Goal: Task Accomplishment & Management: Manage account settings

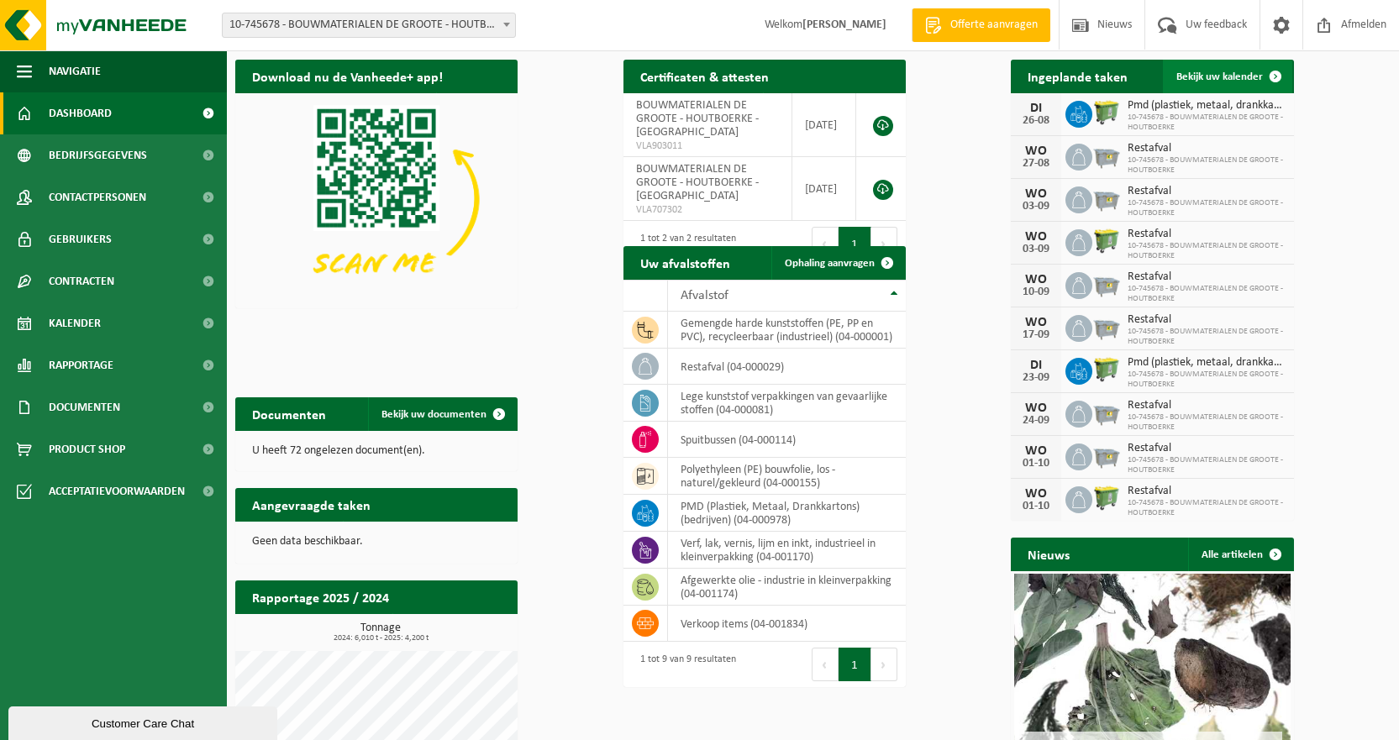
click at [1263, 76] on span "Bekijk uw kalender" at bounding box center [1219, 76] width 87 height 11
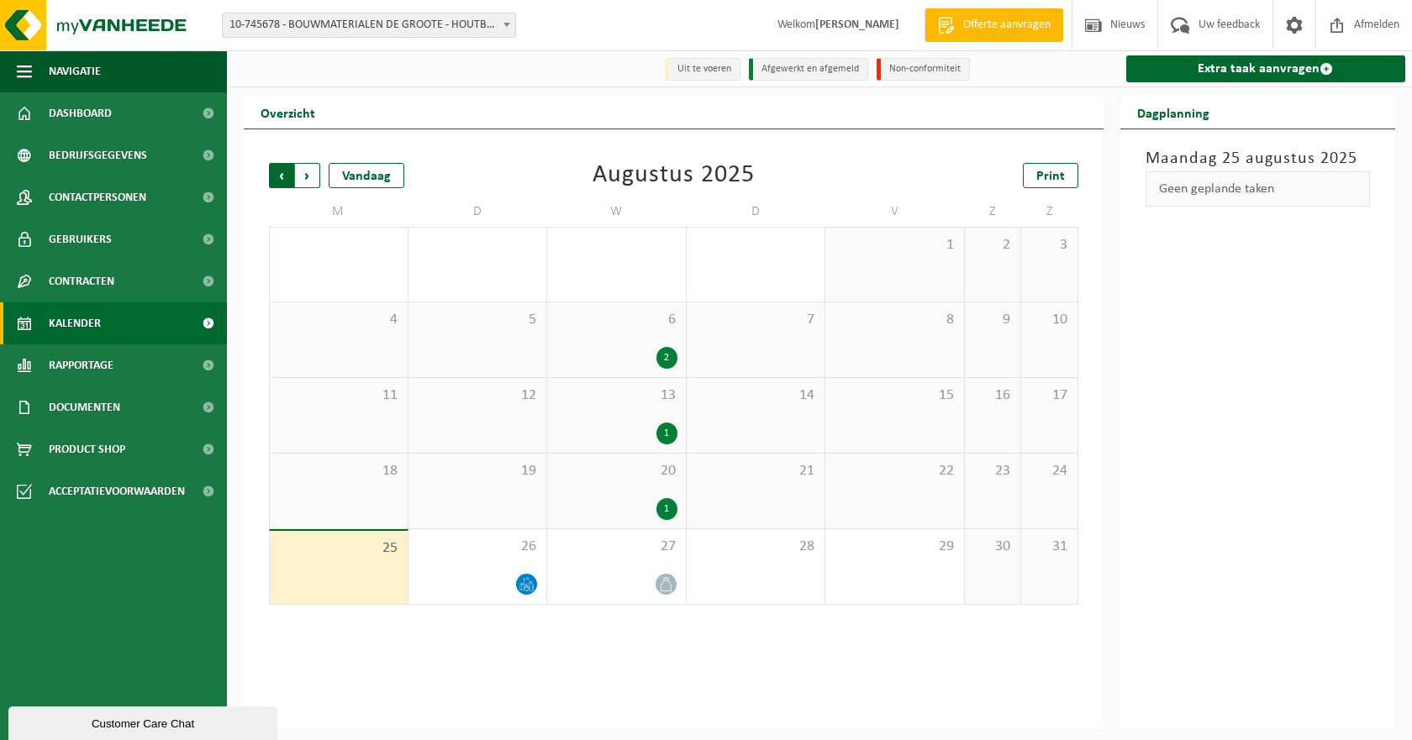
click at [314, 179] on span "Volgende" at bounding box center [307, 175] width 25 height 25
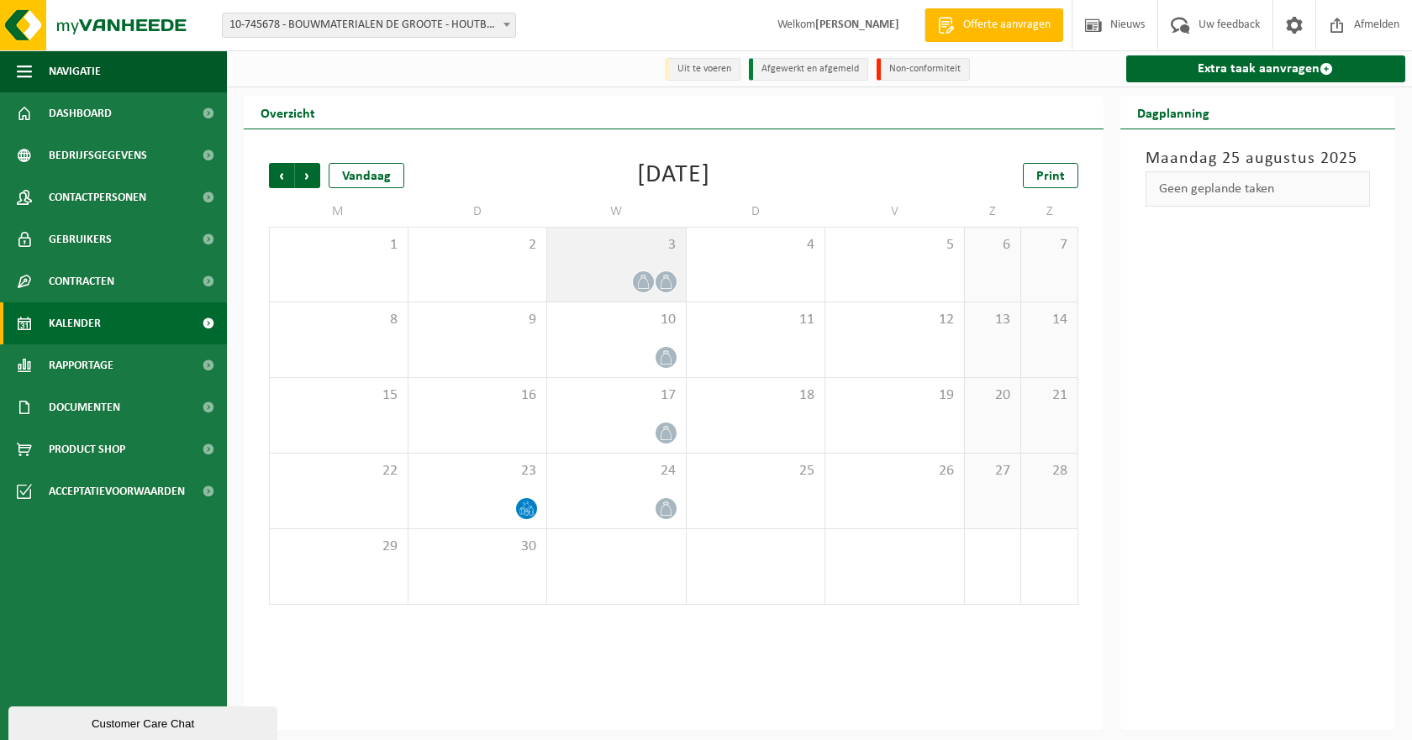
click at [646, 292] on span at bounding box center [643, 281] width 21 height 21
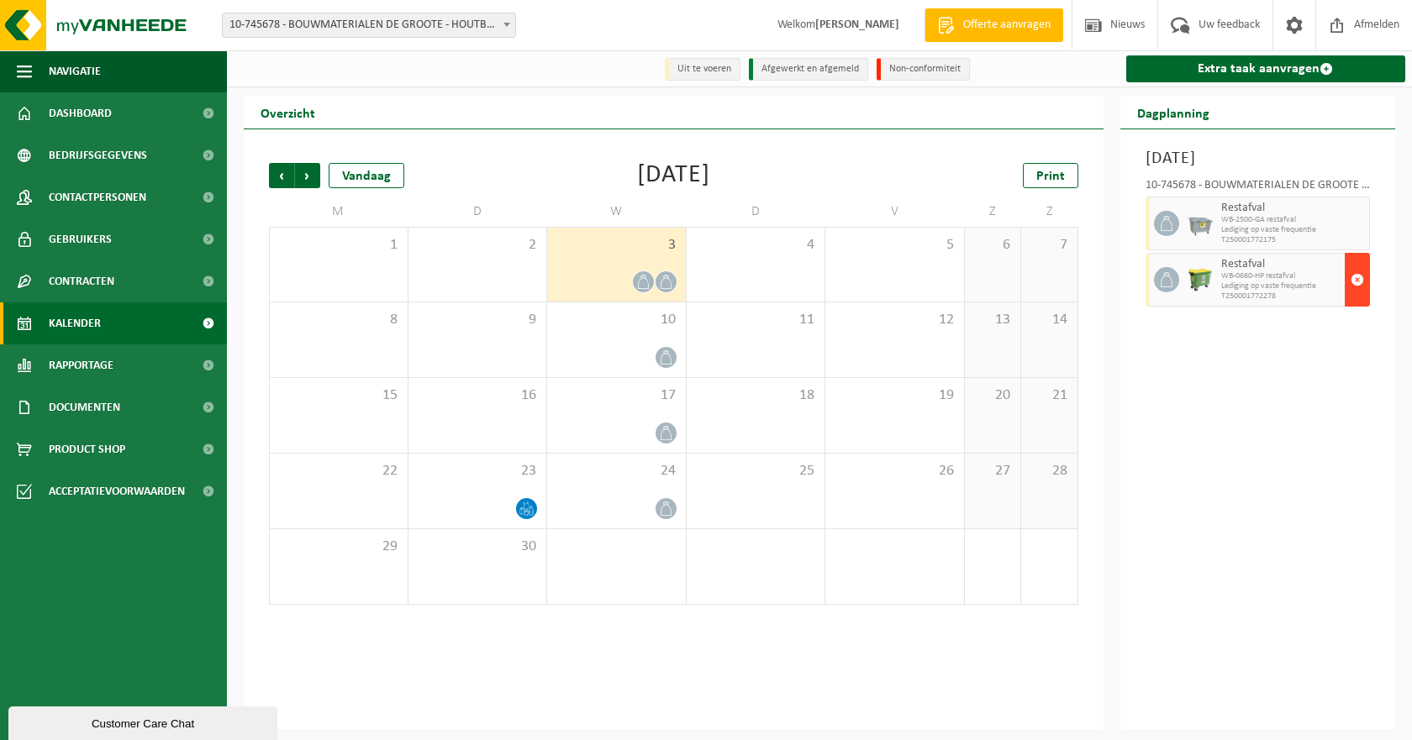
click at [1359, 280] on span "button" at bounding box center [1356, 280] width 13 height 34
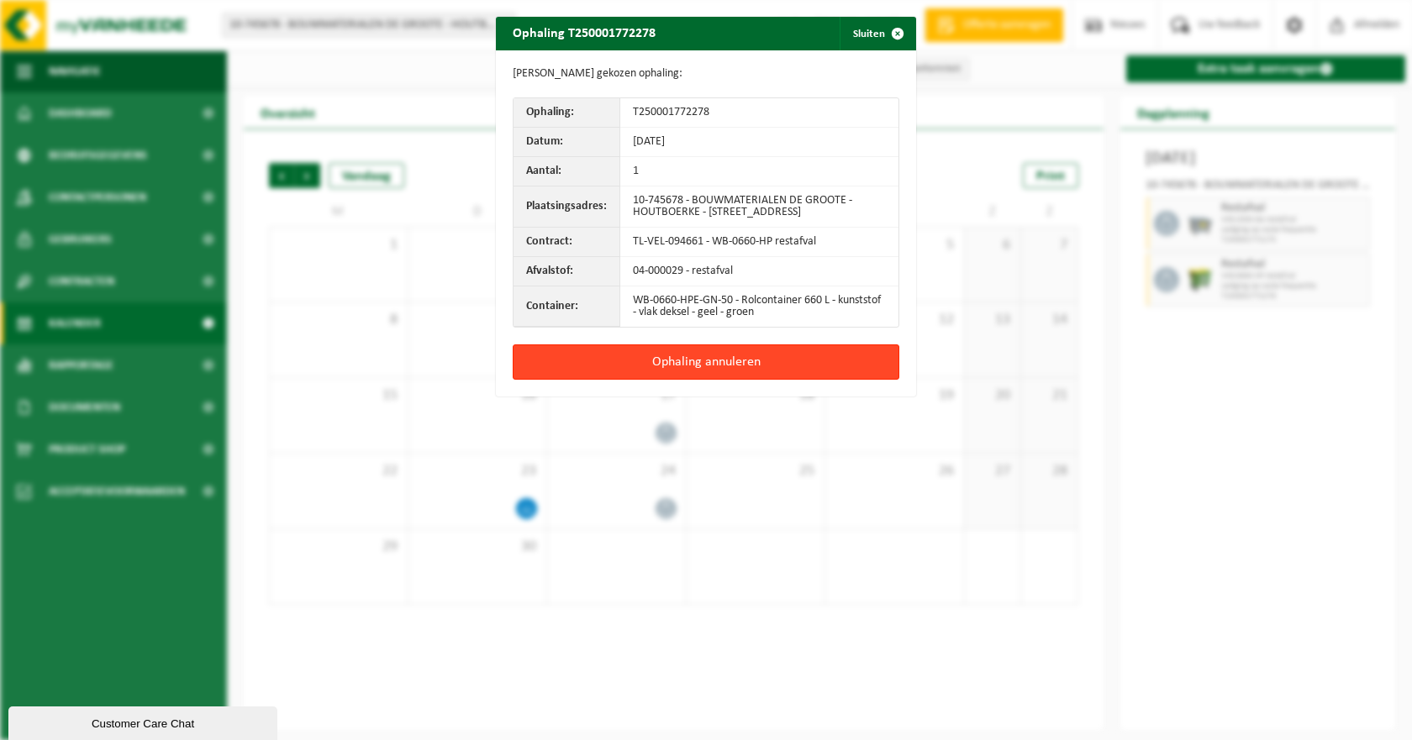
click at [692, 364] on button "Ophaling annuleren" at bounding box center [706, 361] width 386 height 35
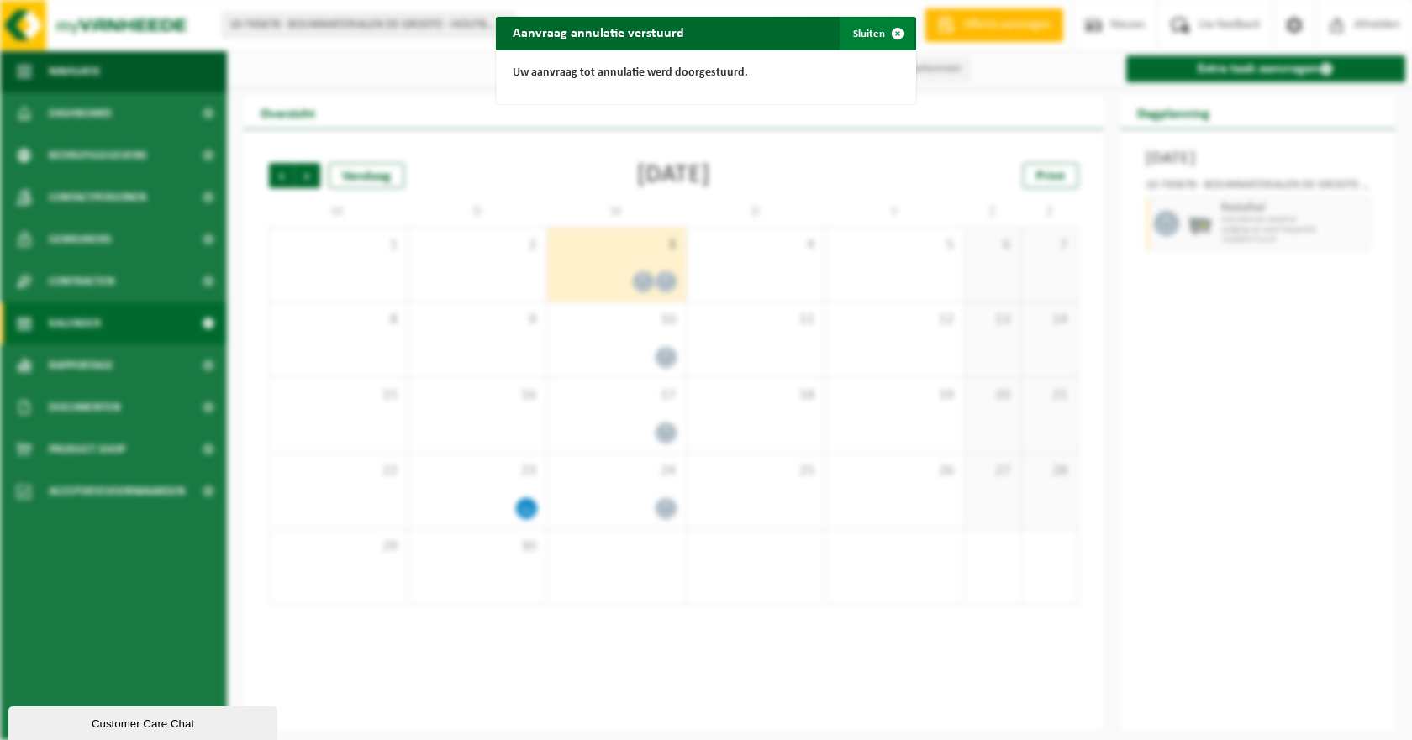
click at [871, 26] on button "Sluiten" at bounding box center [876, 34] width 75 height 34
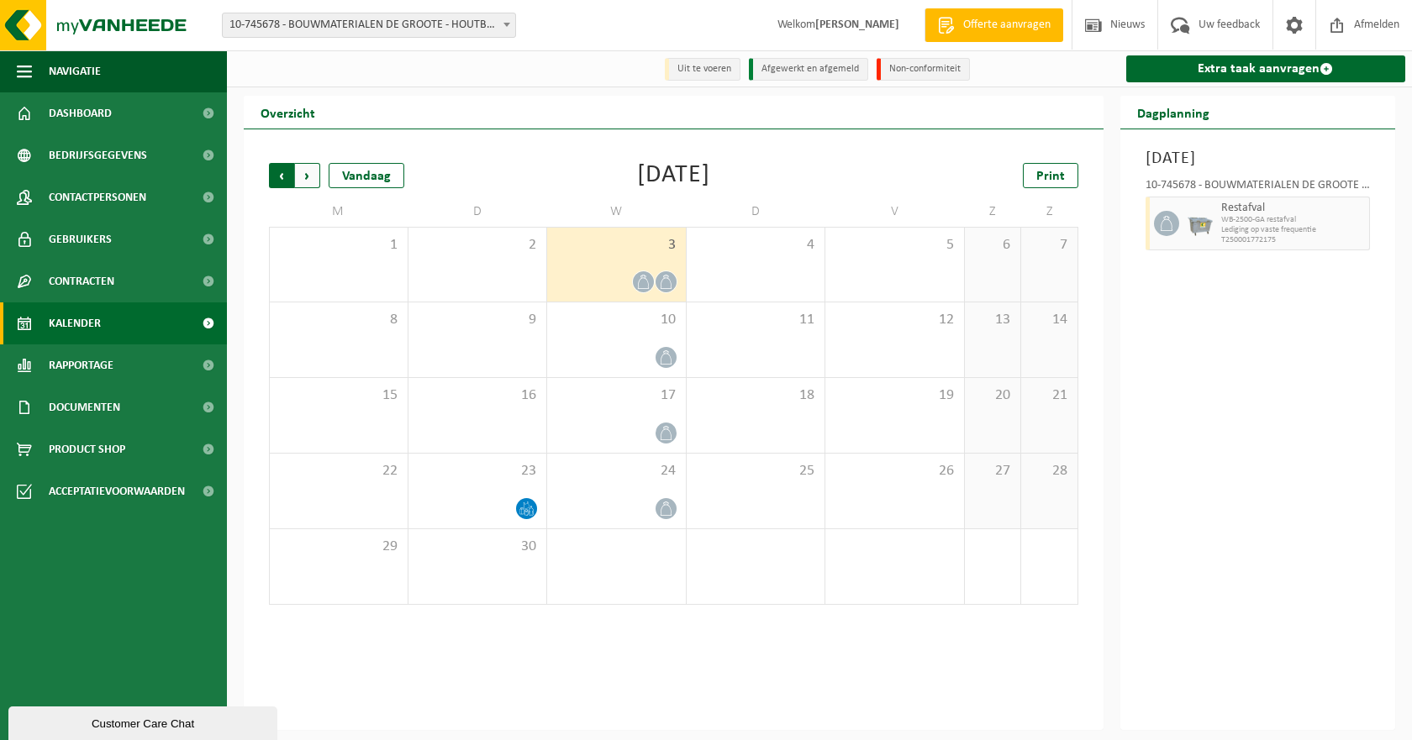
click at [310, 176] on span "Volgende" at bounding box center [307, 175] width 25 height 25
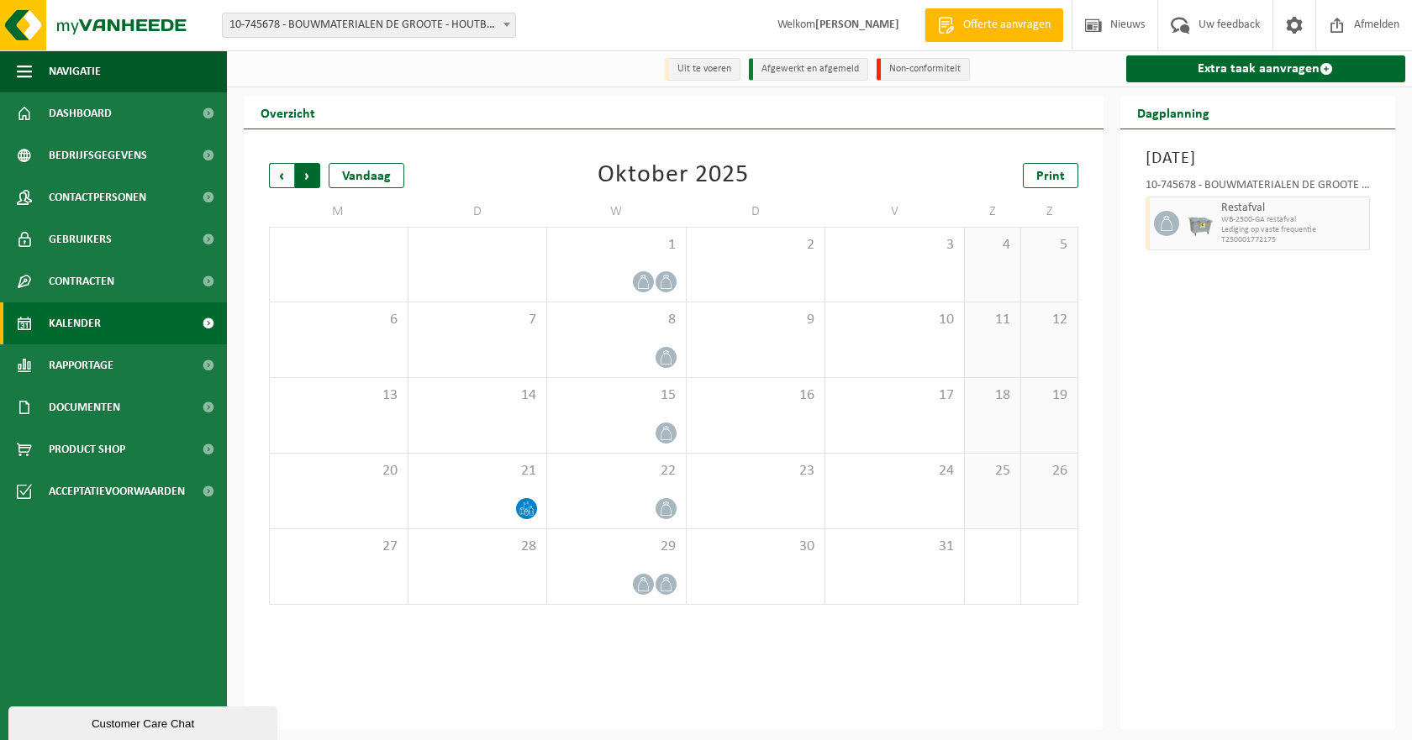
drag, startPoint x: 278, startPoint y: 172, endPoint x: 818, endPoint y: 2, distance: 565.7
click at [279, 172] on span "Vorige" at bounding box center [281, 175] width 25 height 25
